Goal: Information Seeking & Learning: Learn about a topic

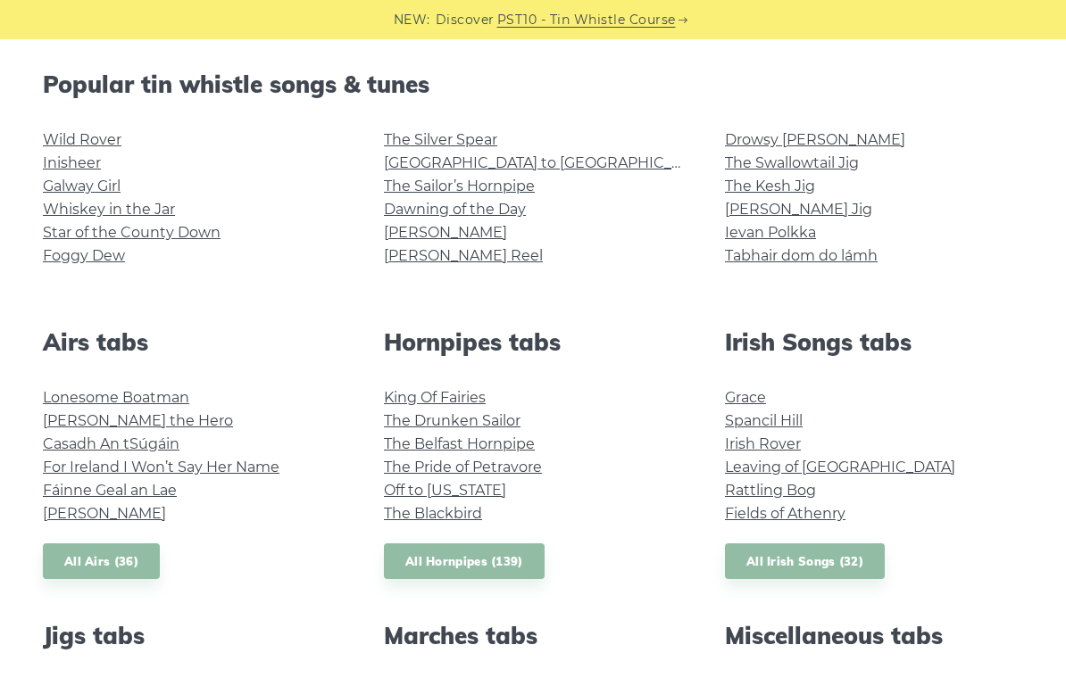
scroll to position [425, 0]
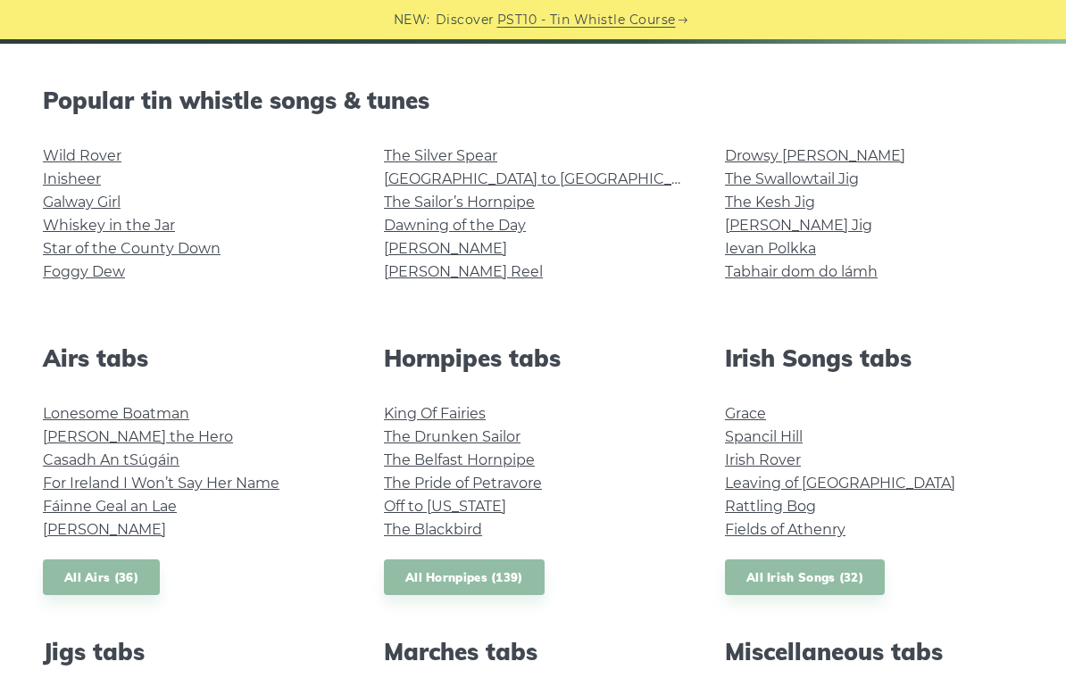
click at [750, 206] on link "The Kesh Jig" at bounding box center [770, 202] width 90 height 17
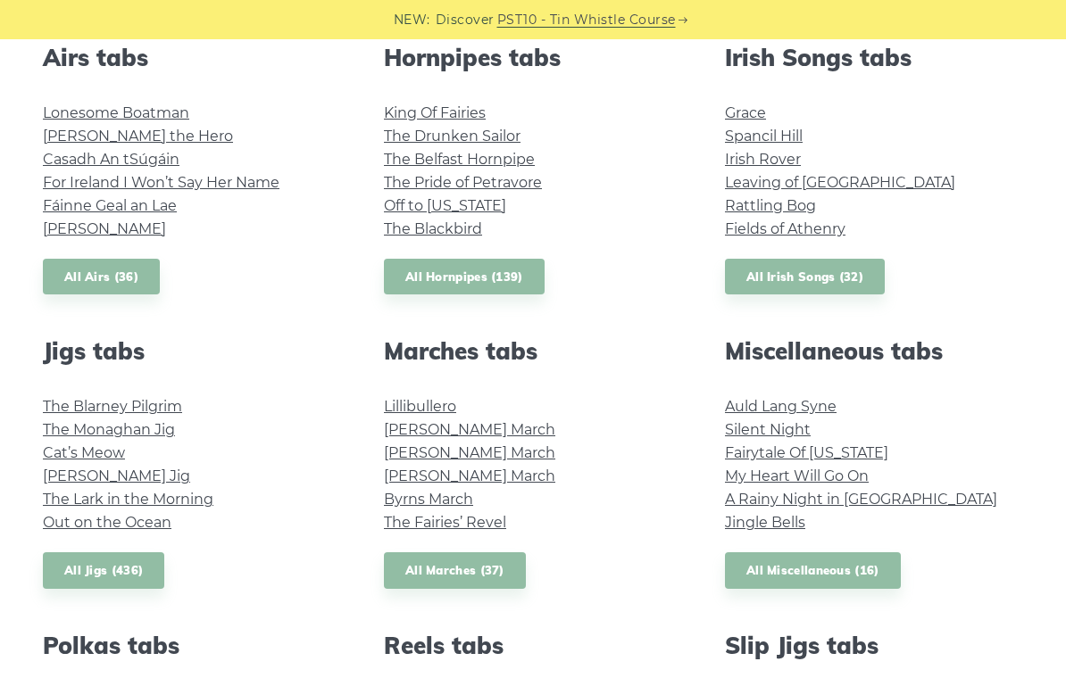
scroll to position [725, 0]
click at [737, 449] on link "Fairytale Of New York" at bounding box center [806, 453] width 163 height 17
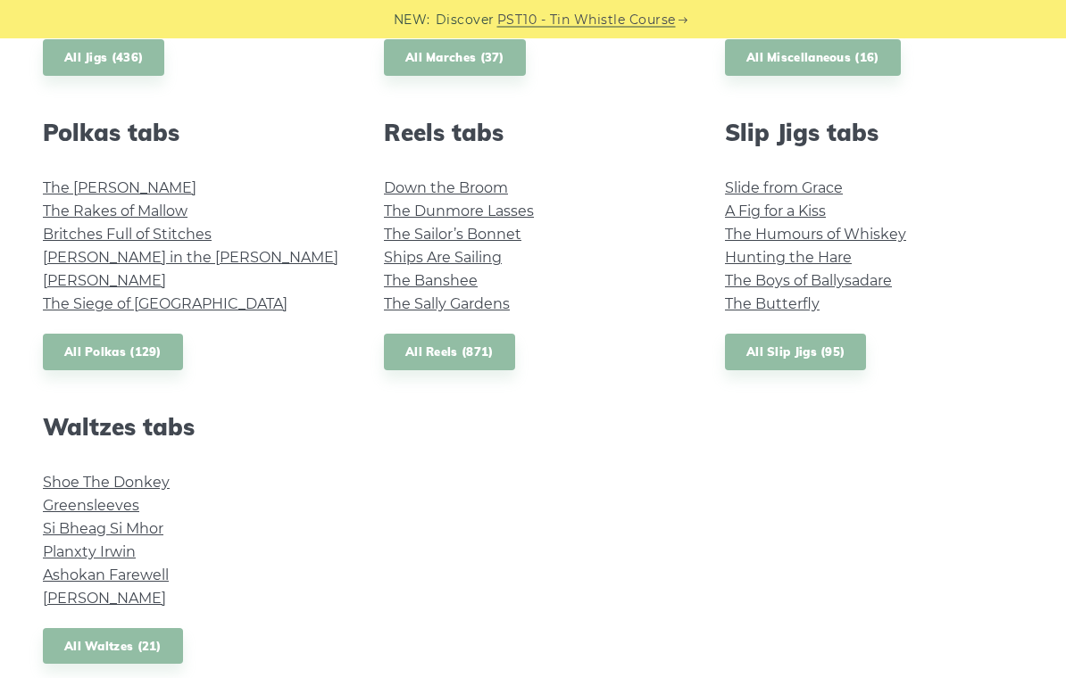
scroll to position [1236, 0]
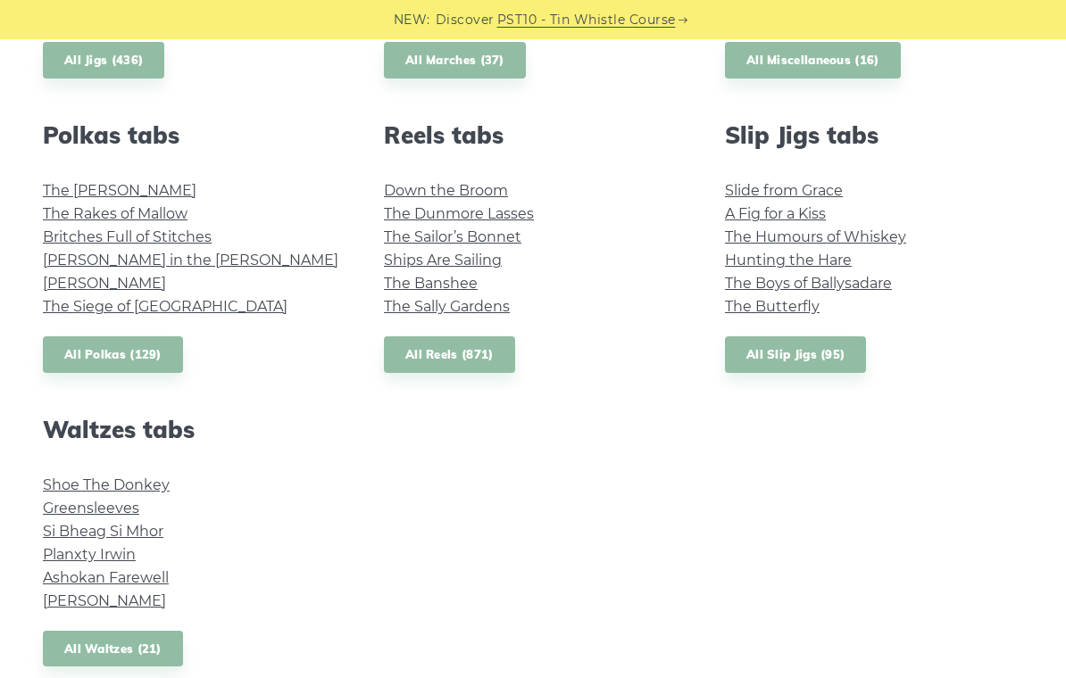
click at [99, 578] on link "Ashokan Farewell" at bounding box center [106, 577] width 126 height 17
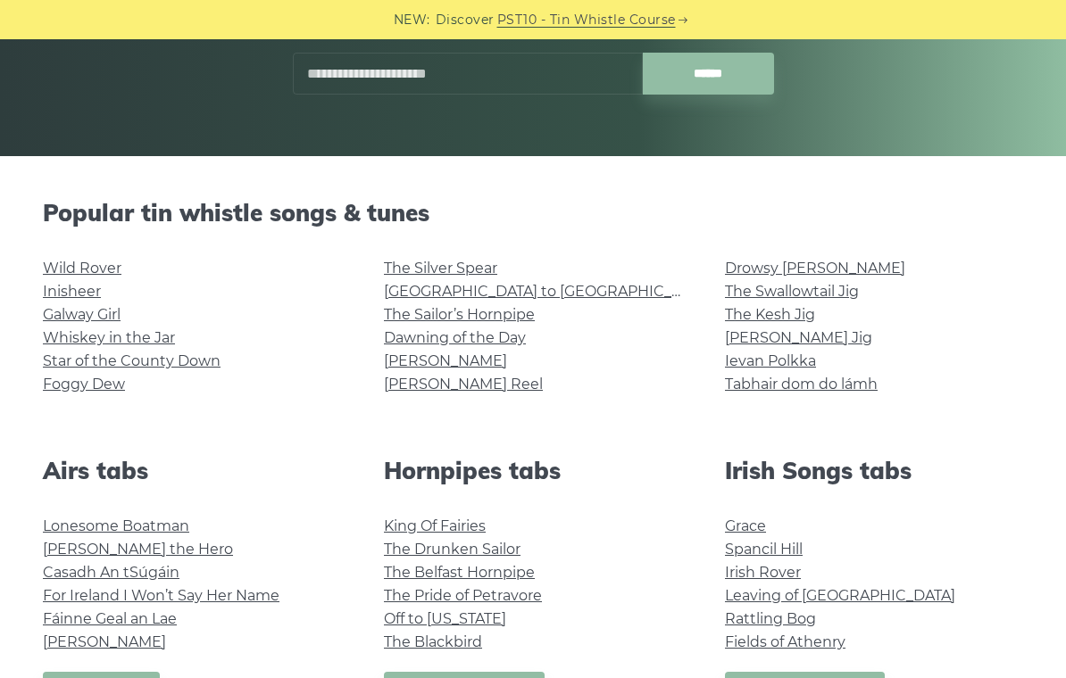
scroll to position [426, 0]
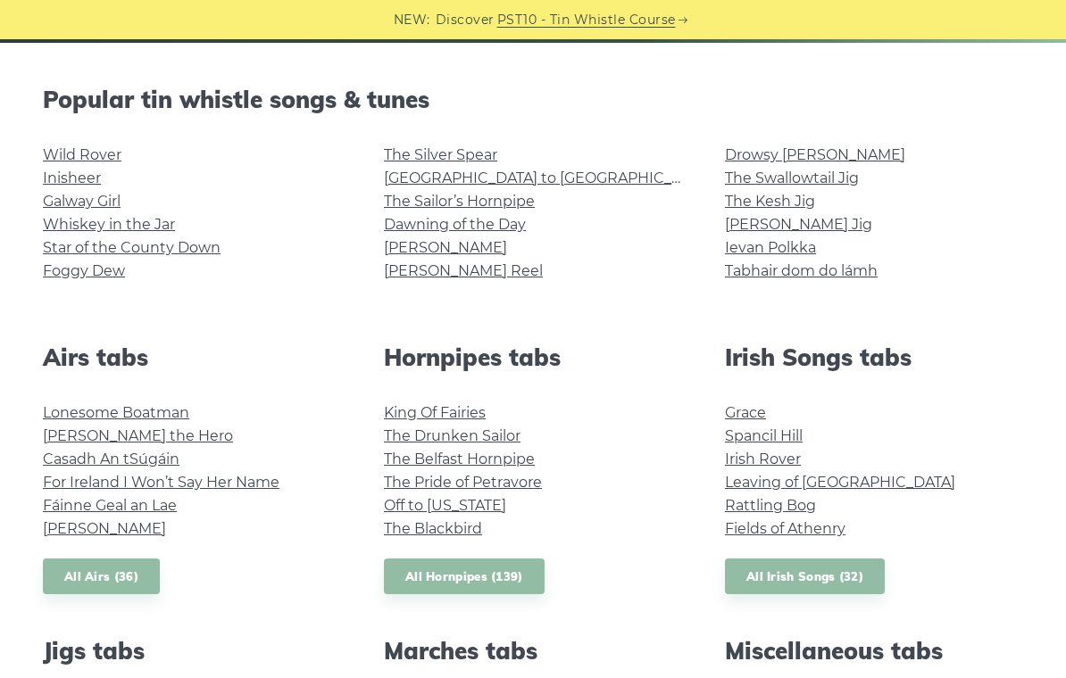
click at [87, 154] on link "Wild Rover" at bounding box center [82, 154] width 79 height 17
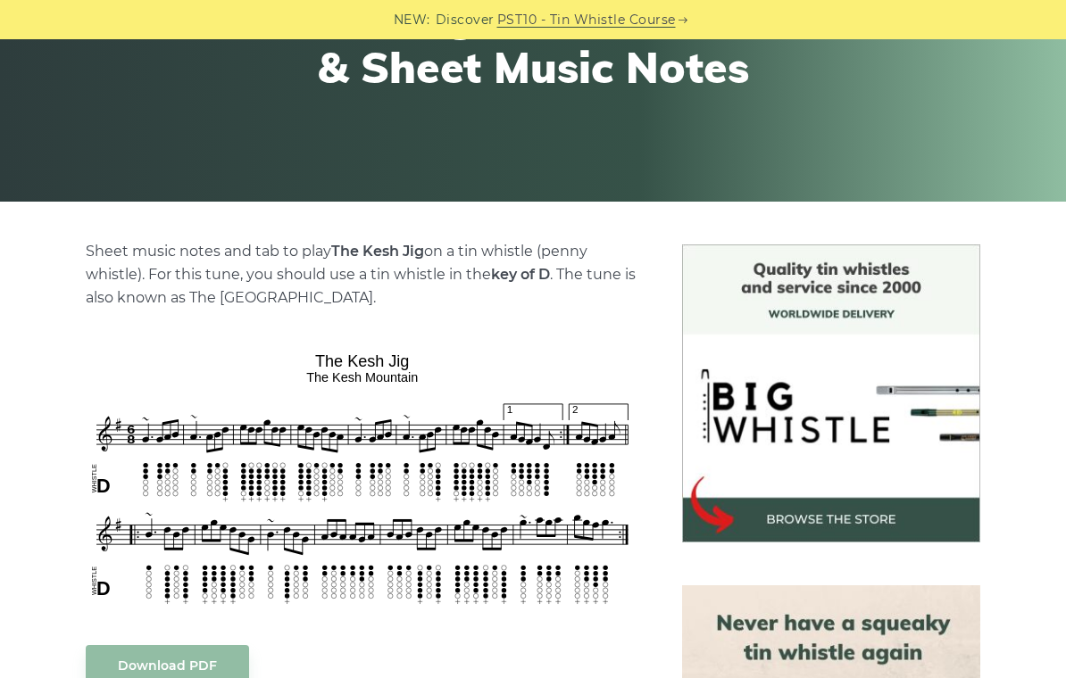
scroll to position [252, 0]
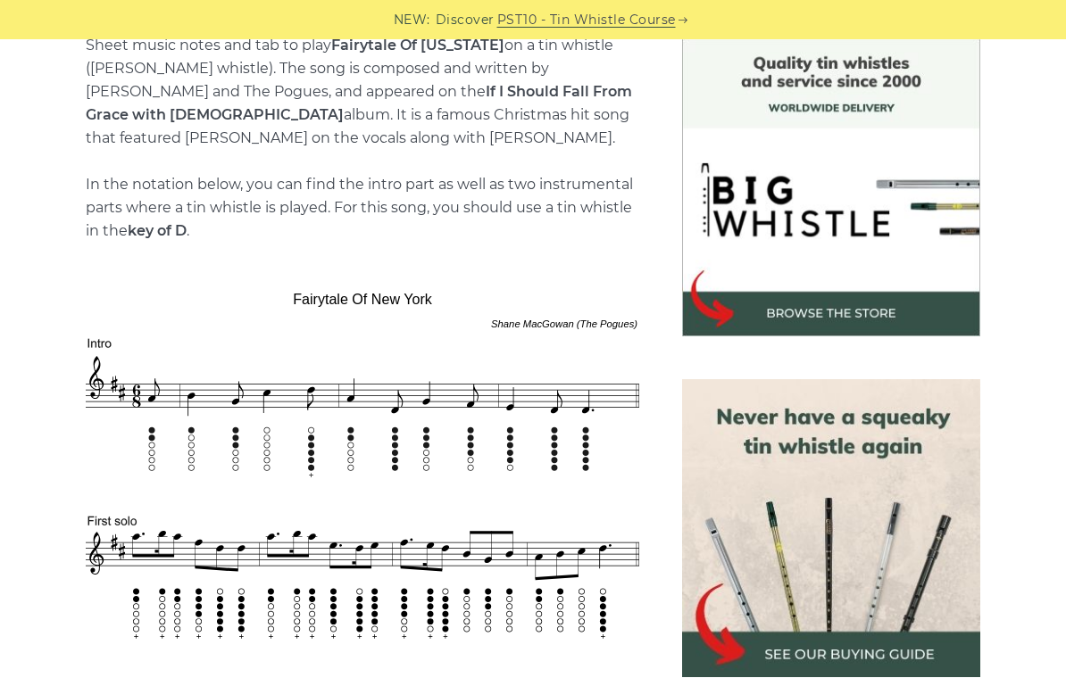
scroll to position [424, 0]
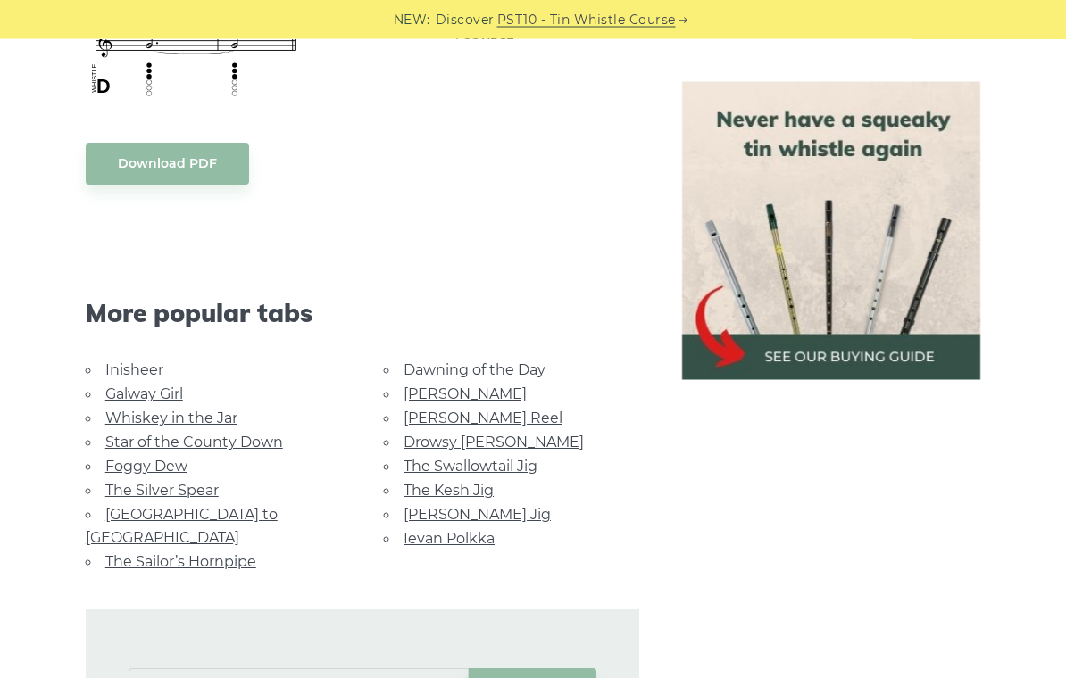
scroll to position [1514, 0]
click at [70, 378] on div "Inisheer Galway Girl Whiskey in the Jar Star of the County Down Foggy Dew The S…" at bounding box center [213, 466] width 298 height 216
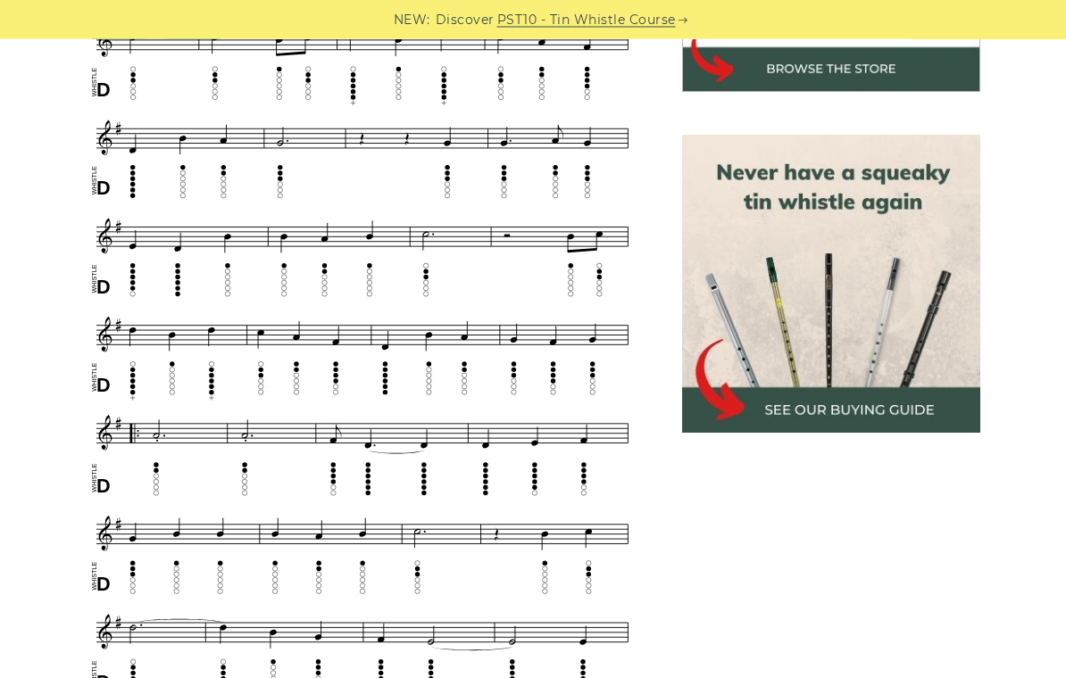
scroll to position [0, 0]
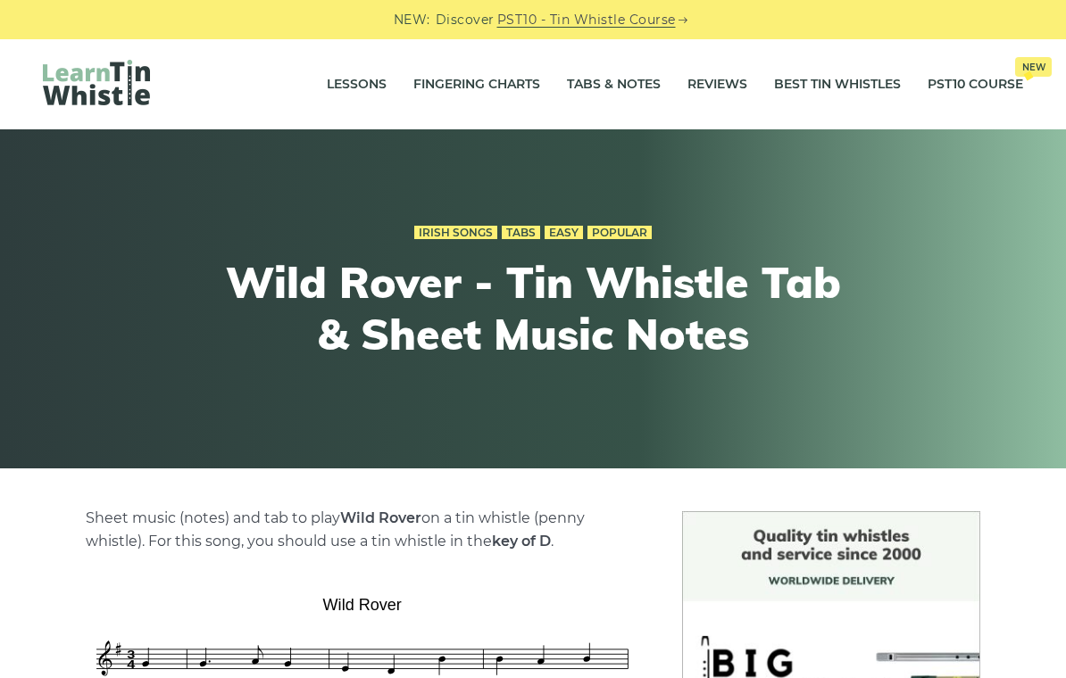
click at [593, 104] on link "Tabs & Notes" at bounding box center [614, 84] width 94 height 45
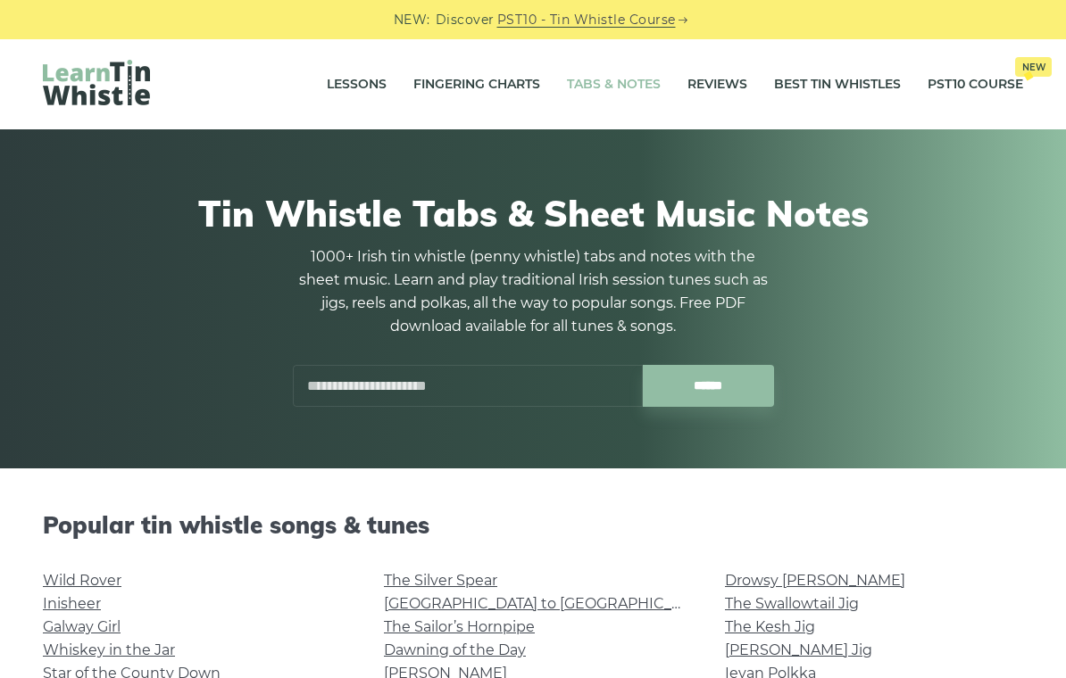
click at [511, 380] on input "text" at bounding box center [468, 386] width 350 height 42
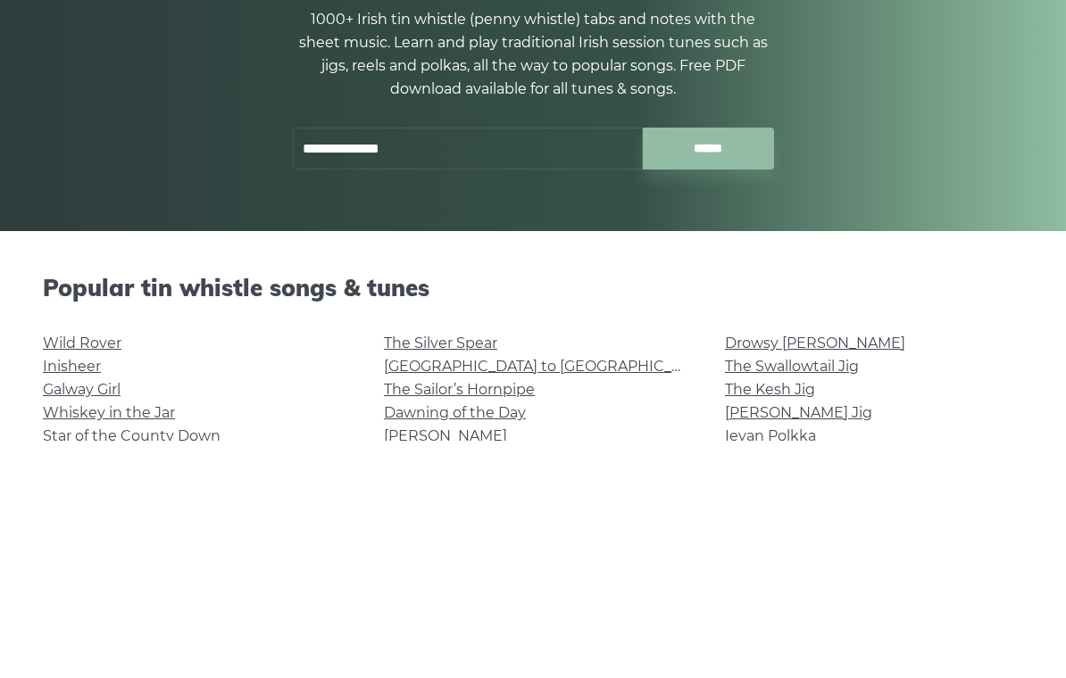
type input "**********"
click at [734, 365] on input "******" at bounding box center [708, 386] width 131 height 42
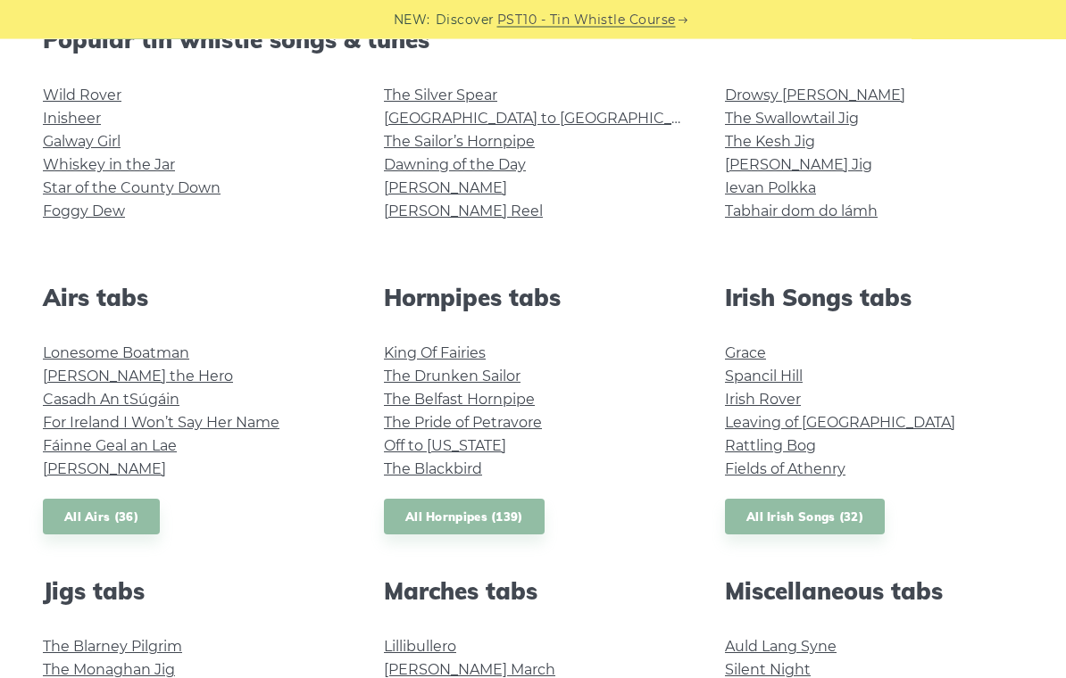
scroll to position [485, 0]
click at [440, 522] on link "All Hornpipes (139)" at bounding box center [464, 517] width 161 height 37
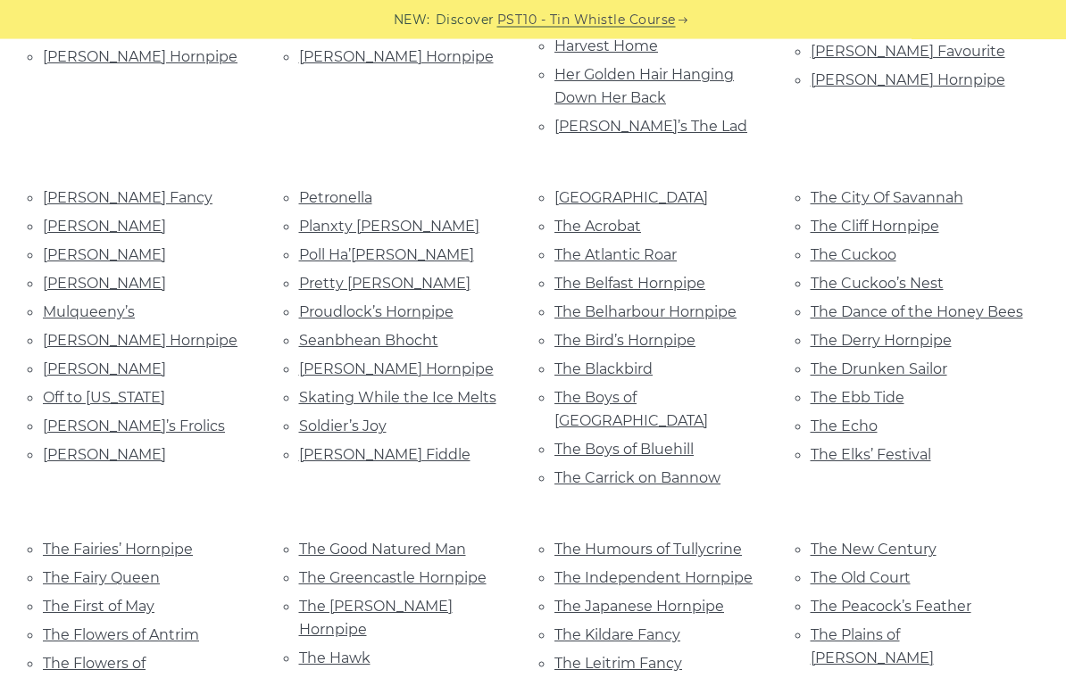
scroll to position [724, 0]
click at [854, 361] on link "The Drunken Sailor" at bounding box center [878, 369] width 137 height 17
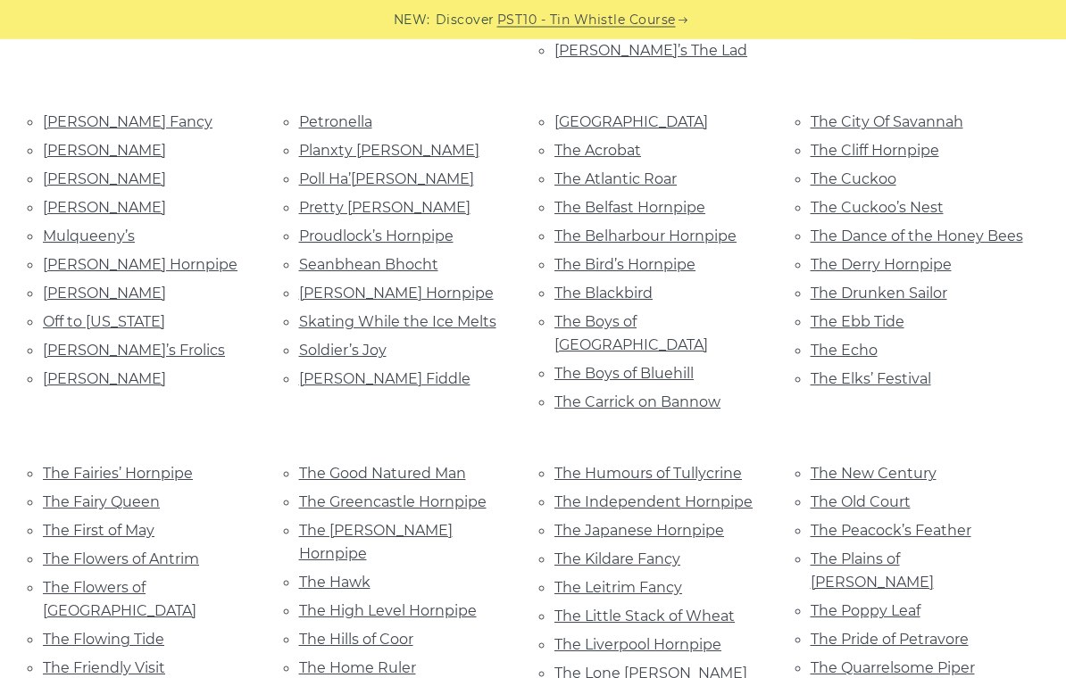
scroll to position [800, 0]
click at [584, 256] on link "The Bird’s Hornpipe" at bounding box center [624, 264] width 141 height 17
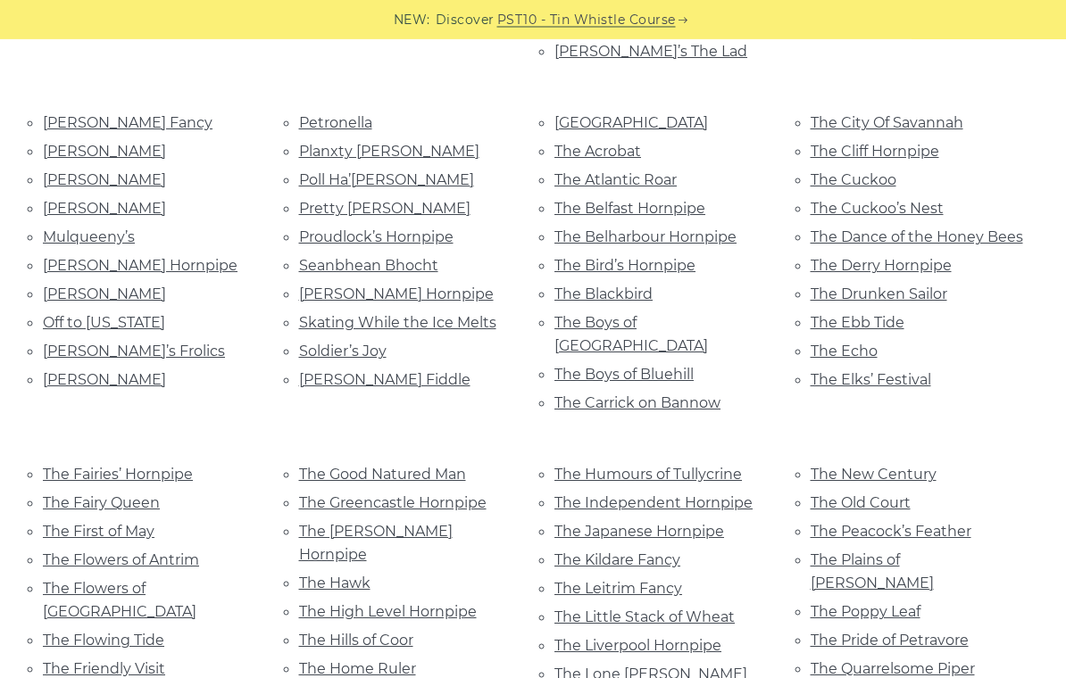
scroll to position [796, 0]
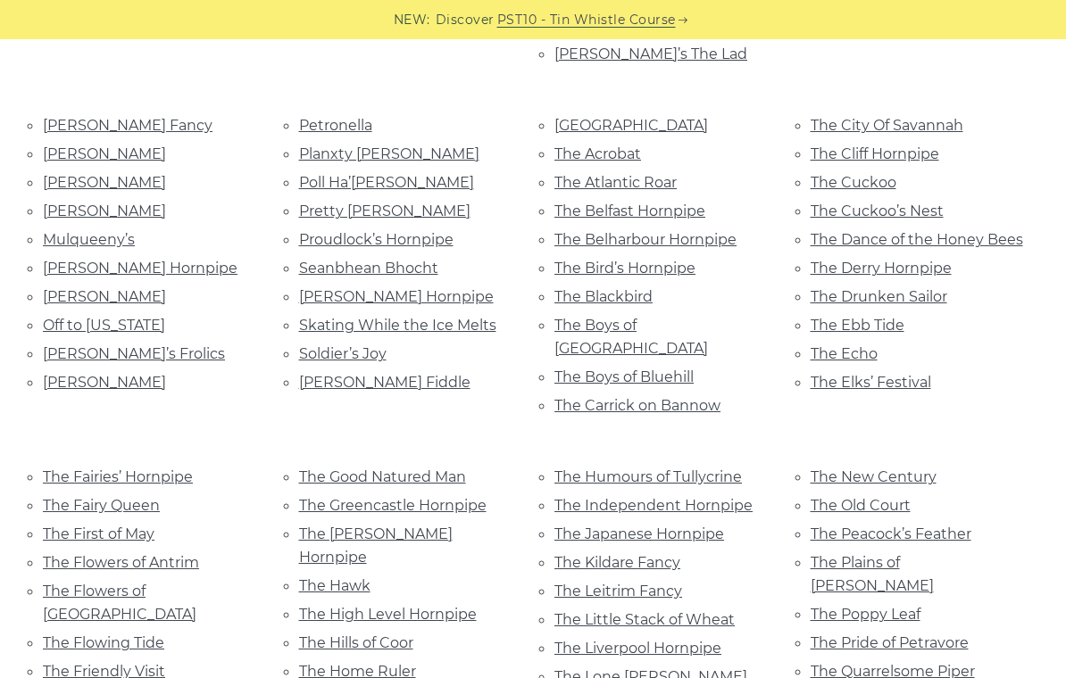
click at [610, 288] on link "The Blackbird" at bounding box center [603, 296] width 98 height 17
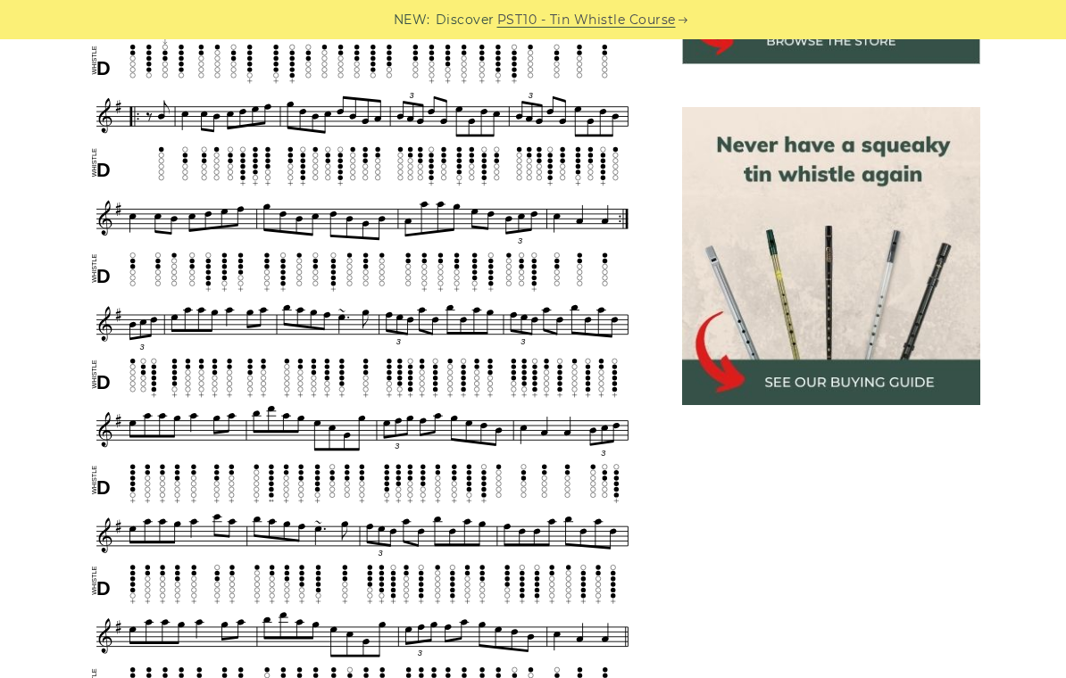
scroll to position [748, 0]
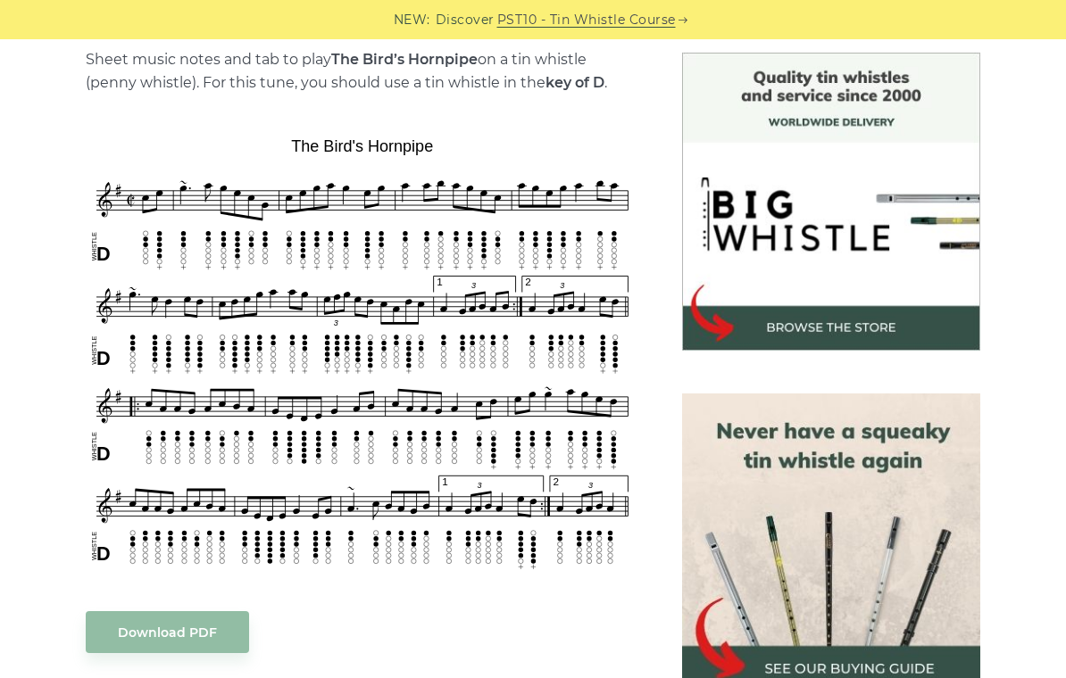
scroll to position [460, 0]
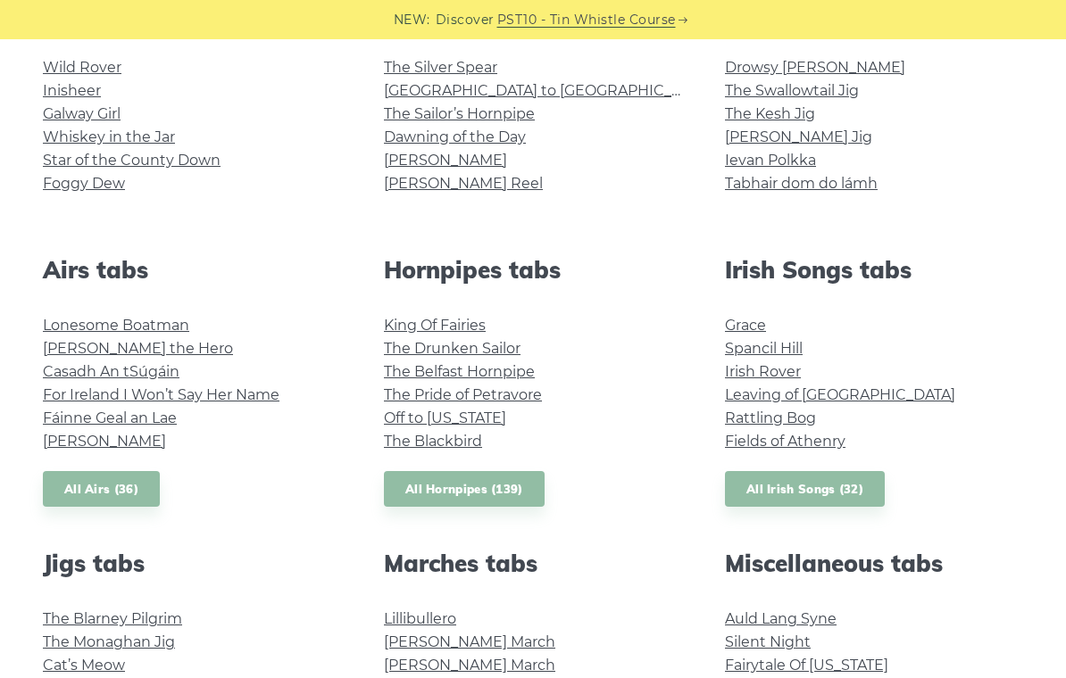
click at [490, 502] on link "All Hornpipes (139)" at bounding box center [464, 489] width 161 height 37
click at [510, 492] on link "All Hornpipes (139)" at bounding box center [464, 489] width 161 height 37
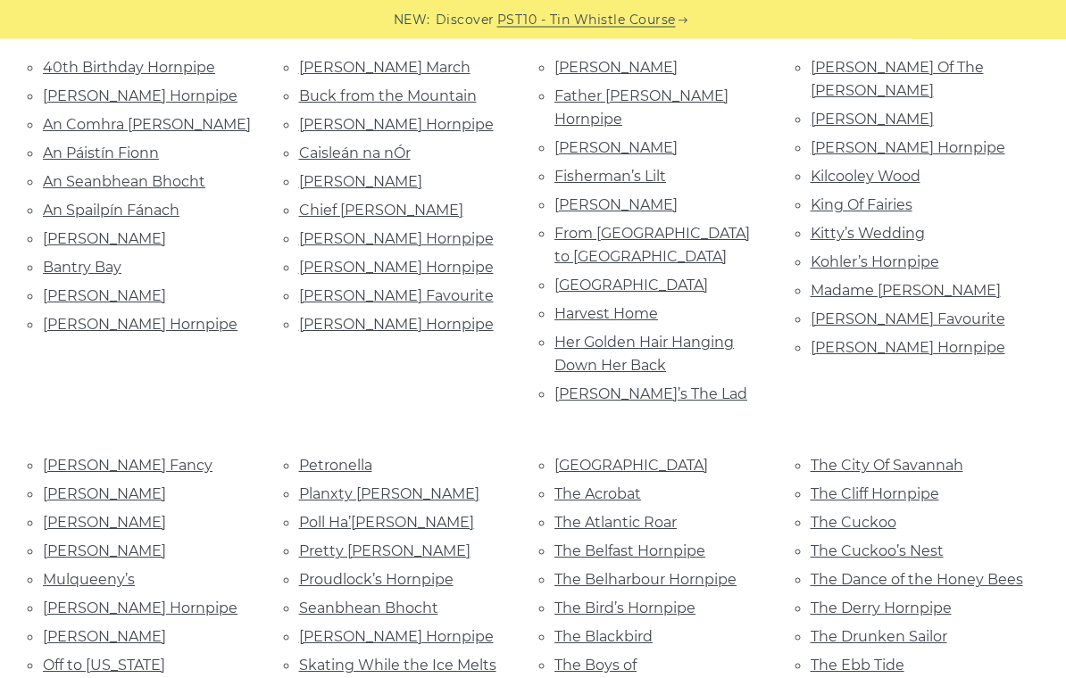
scroll to position [456, 0]
click at [571, 600] on link "The Bird’s Hornpipe" at bounding box center [624, 608] width 141 height 17
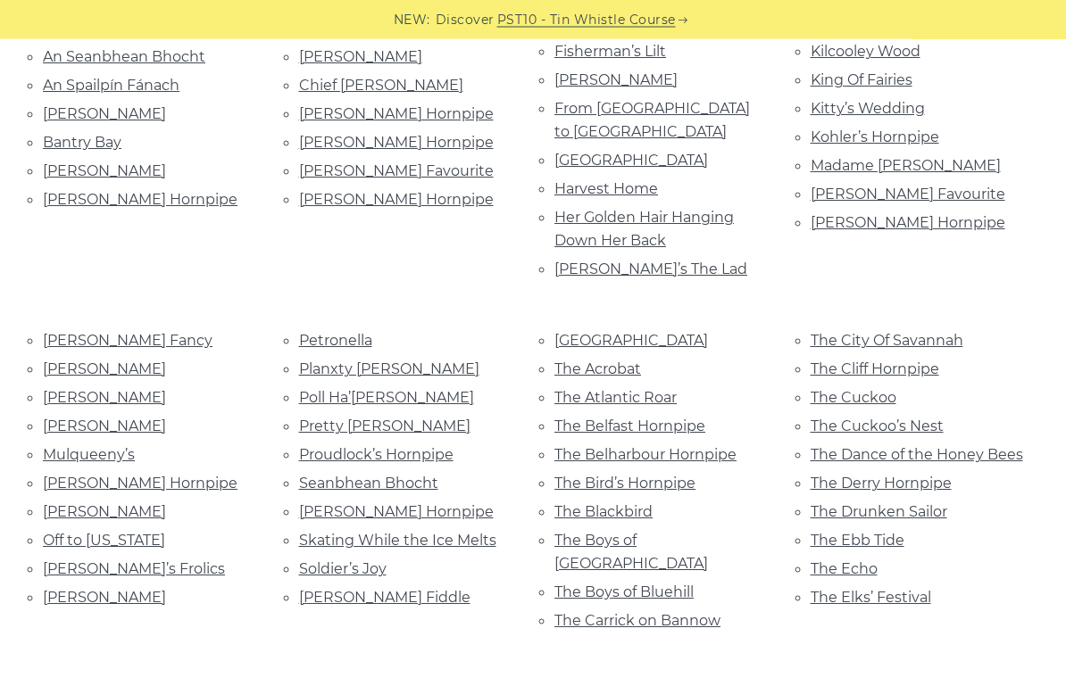
scroll to position [610, 0]
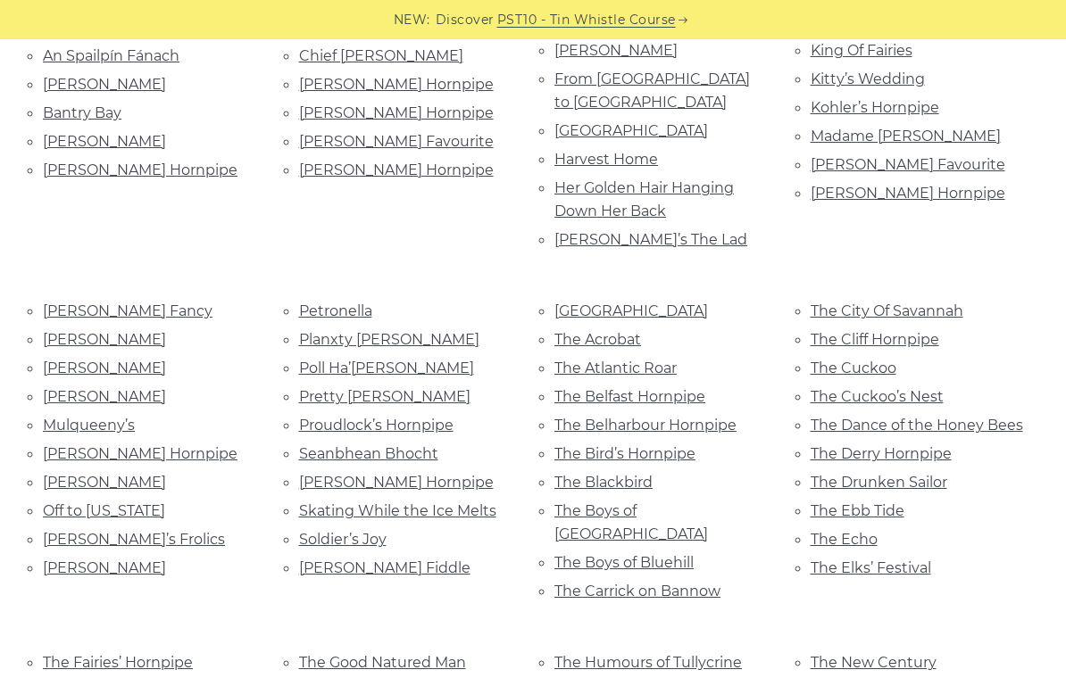
click at [924, 474] on link "The Drunken Sailor" at bounding box center [878, 482] width 137 height 17
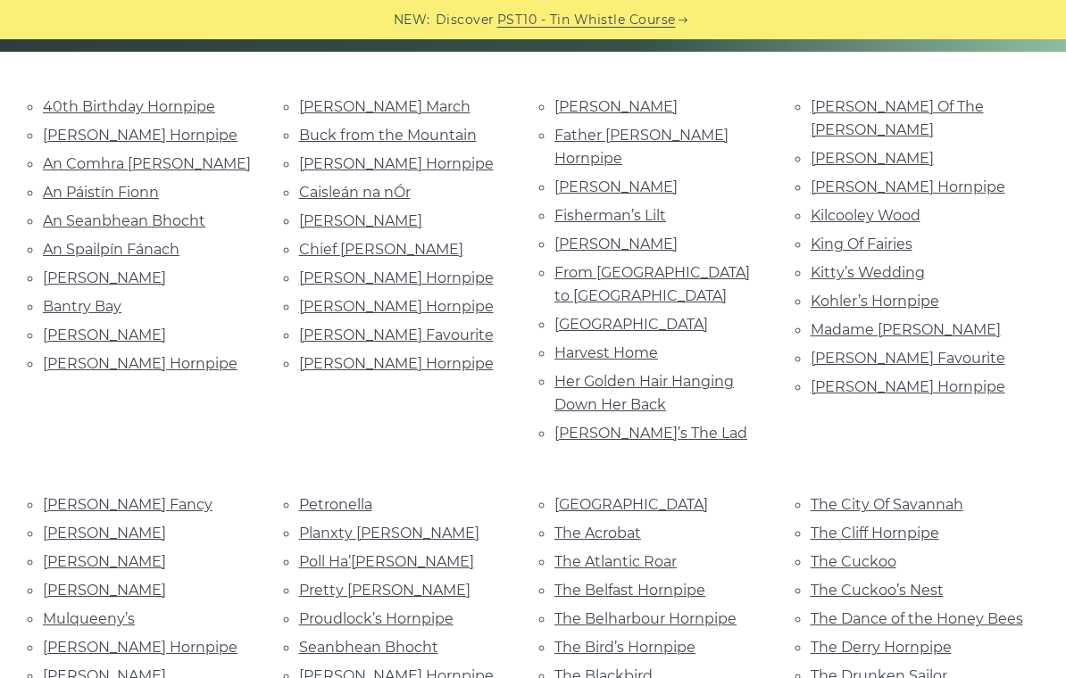
scroll to position [0, 0]
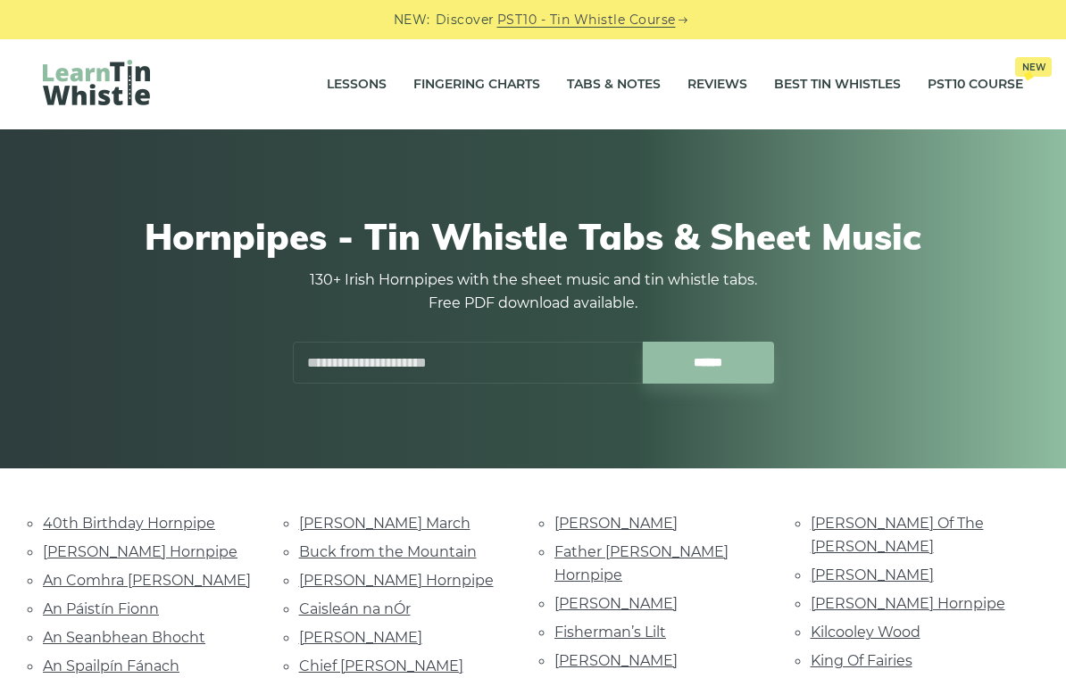
click at [337, 79] on link "Lessons" at bounding box center [357, 84] width 60 height 45
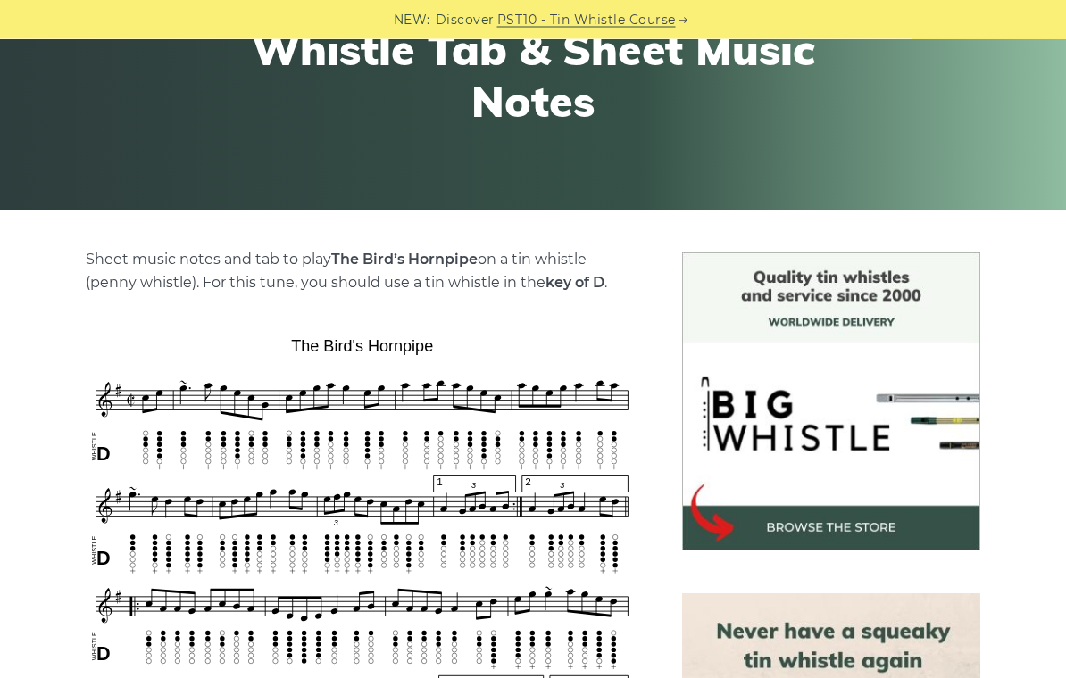
scroll to position [220, 0]
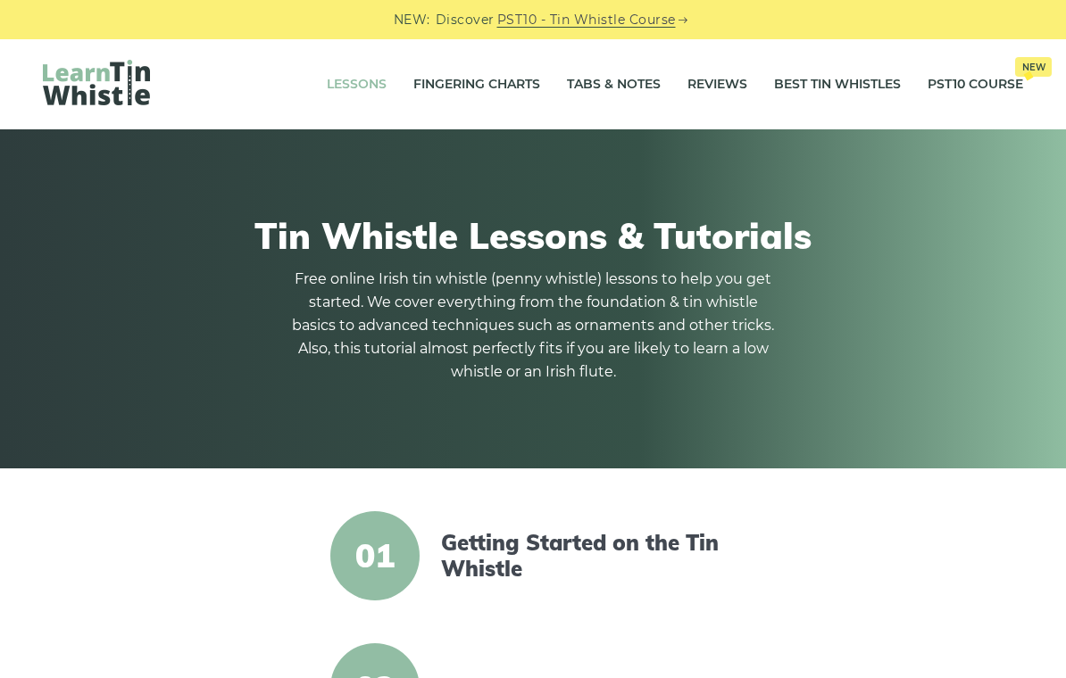
click at [601, 92] on link "Tabs & Notes" at bounding box center [614, 84] width 94 height 45
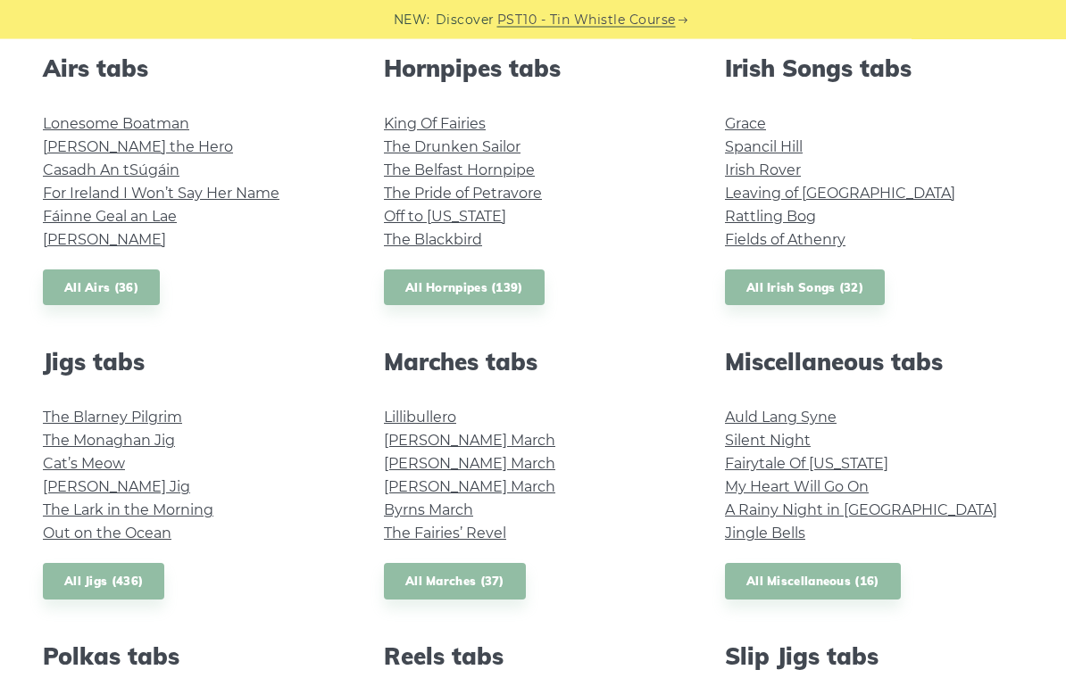
scroll to position [715, 0]
click at [87, 286] on link "All Airs (36)" at bounding box center [101, 288] width 117 height 37
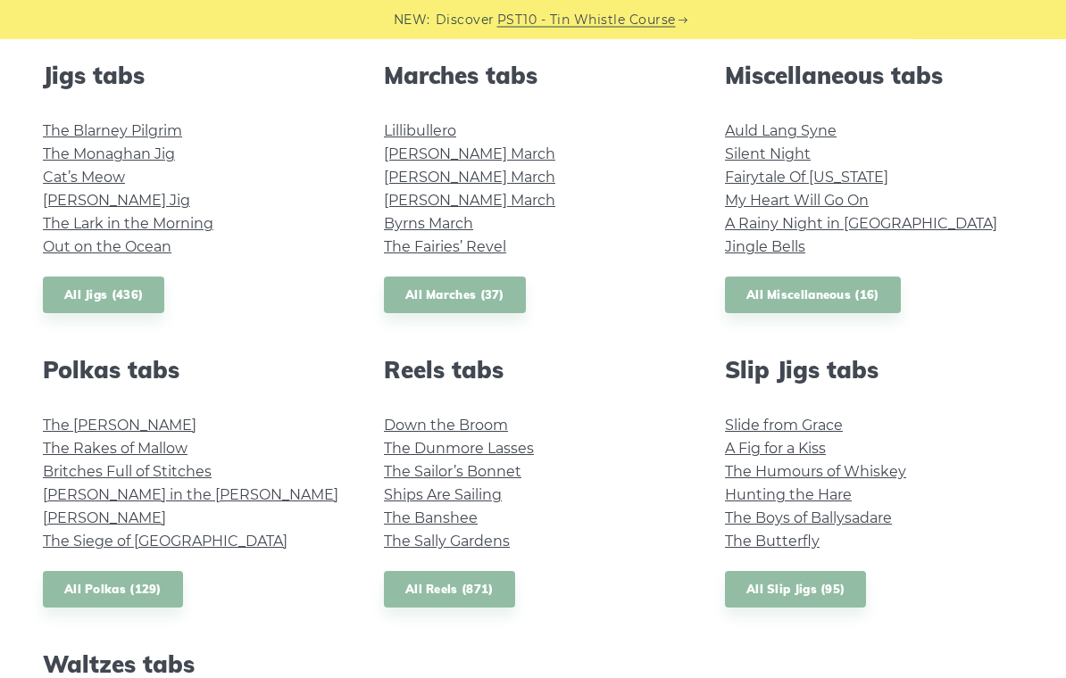
scroll to position [1001, 0]
click at [411, 304] on link "All Marches (37)" at bounding box center [455, 295] width 142 height 37
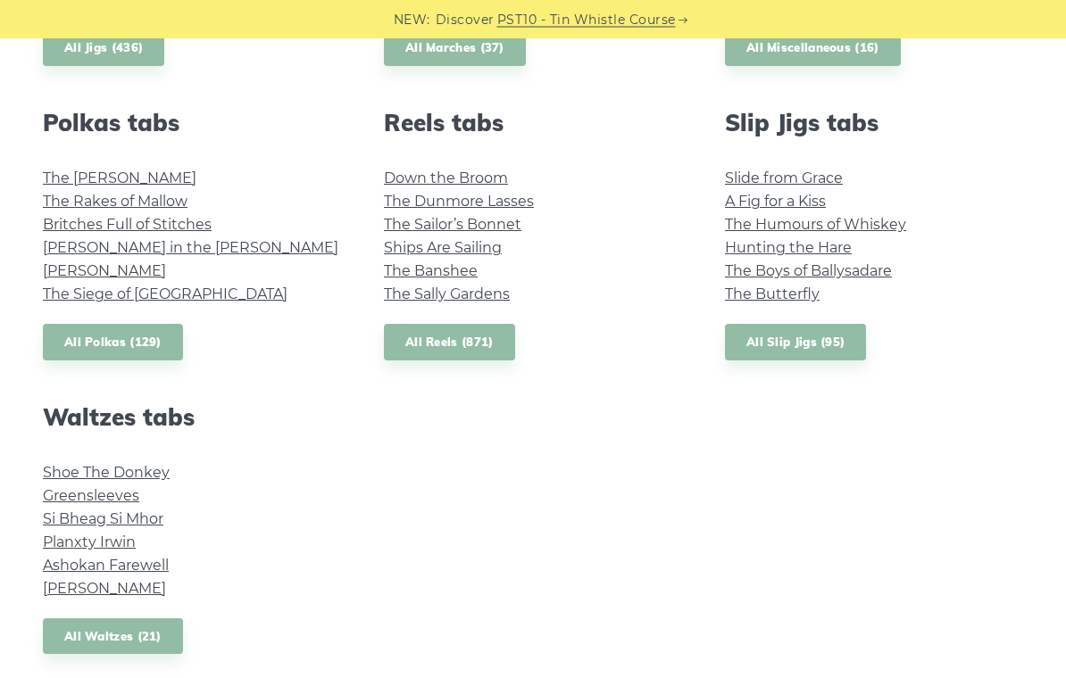
scroll to position [1248, 0]
click at [441, 344] on link "All Reels (871)" at bounding box center [449, 342] width 131 height 37
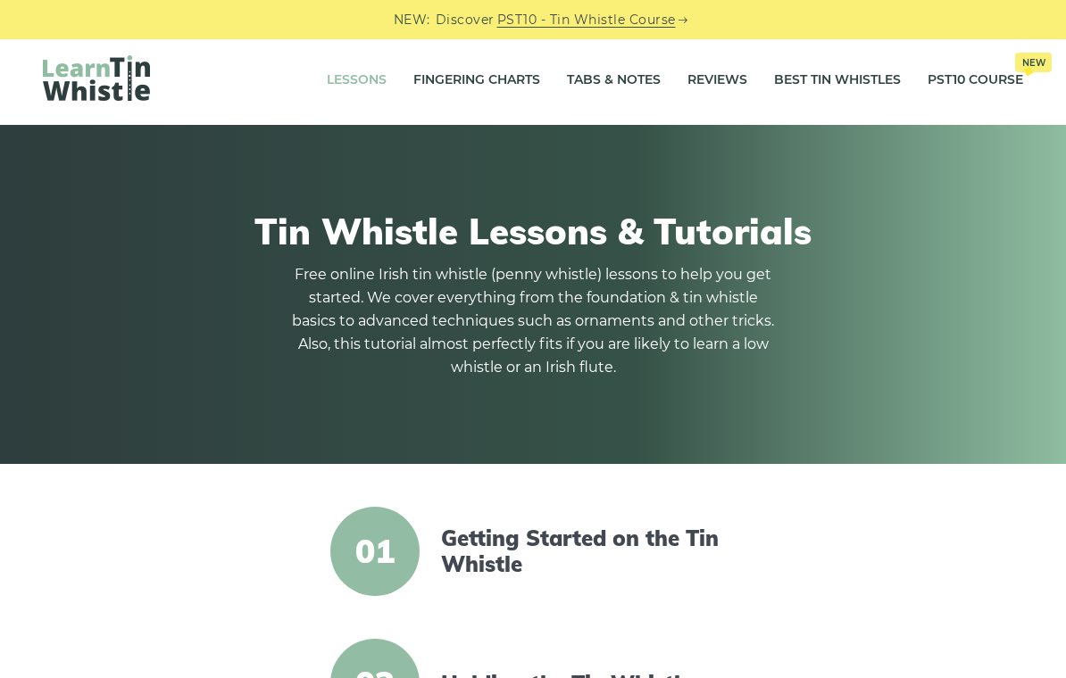
scroll to position [15, 0]
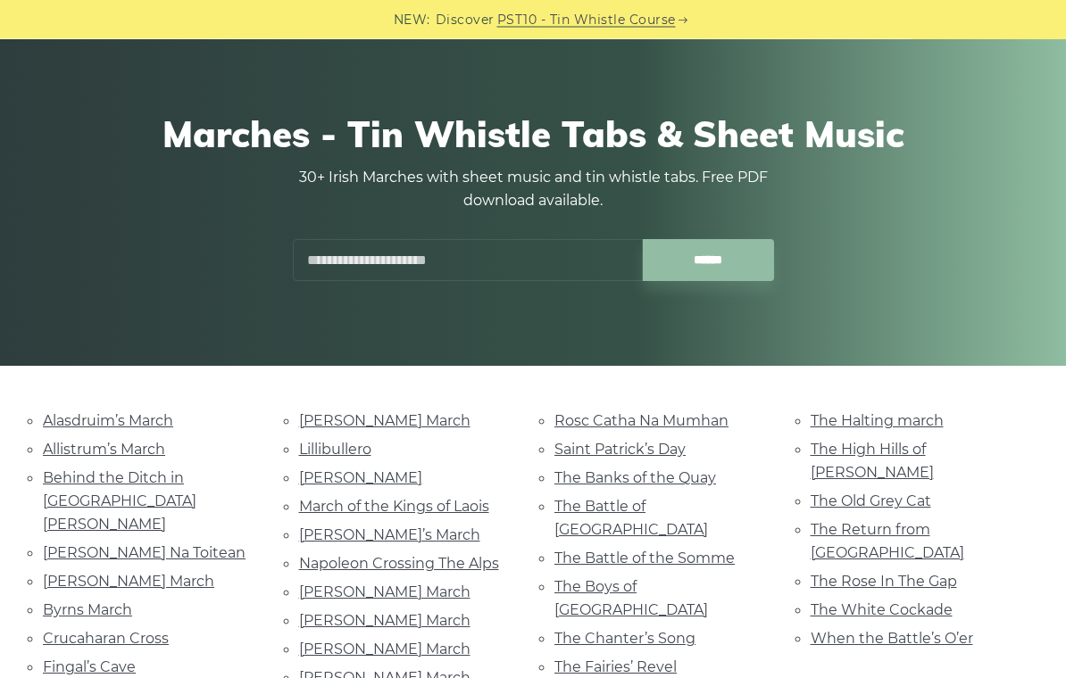
scroll to position [56, 0]
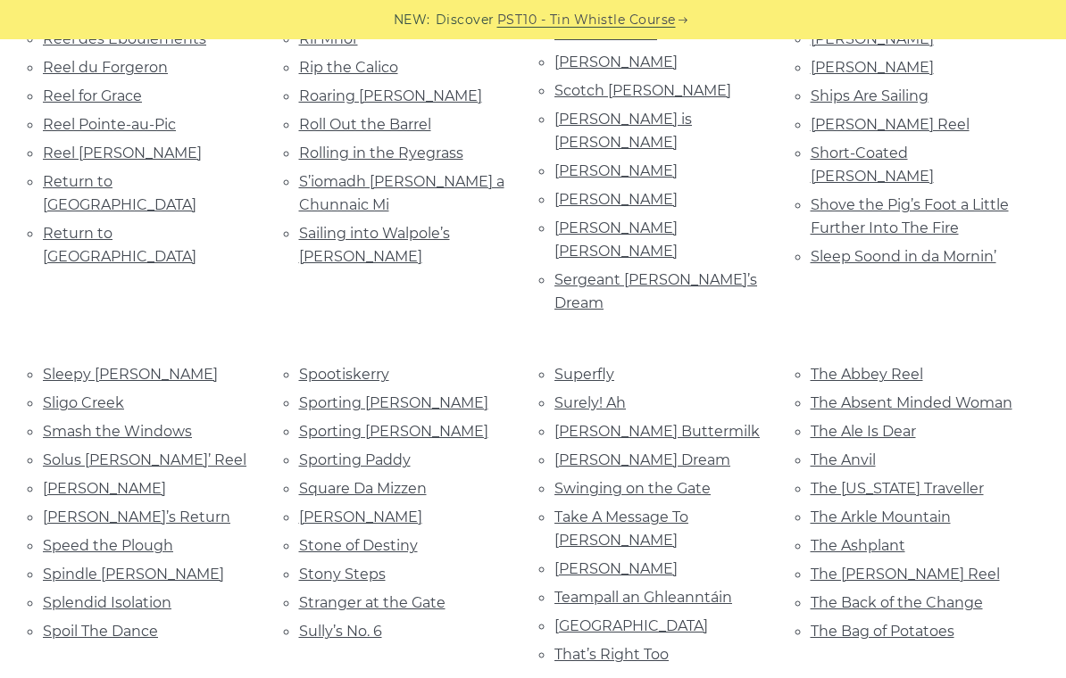
scroll to position [4059, 0]
